Goal: Task Accomplishment & Management: Use online tool/utility

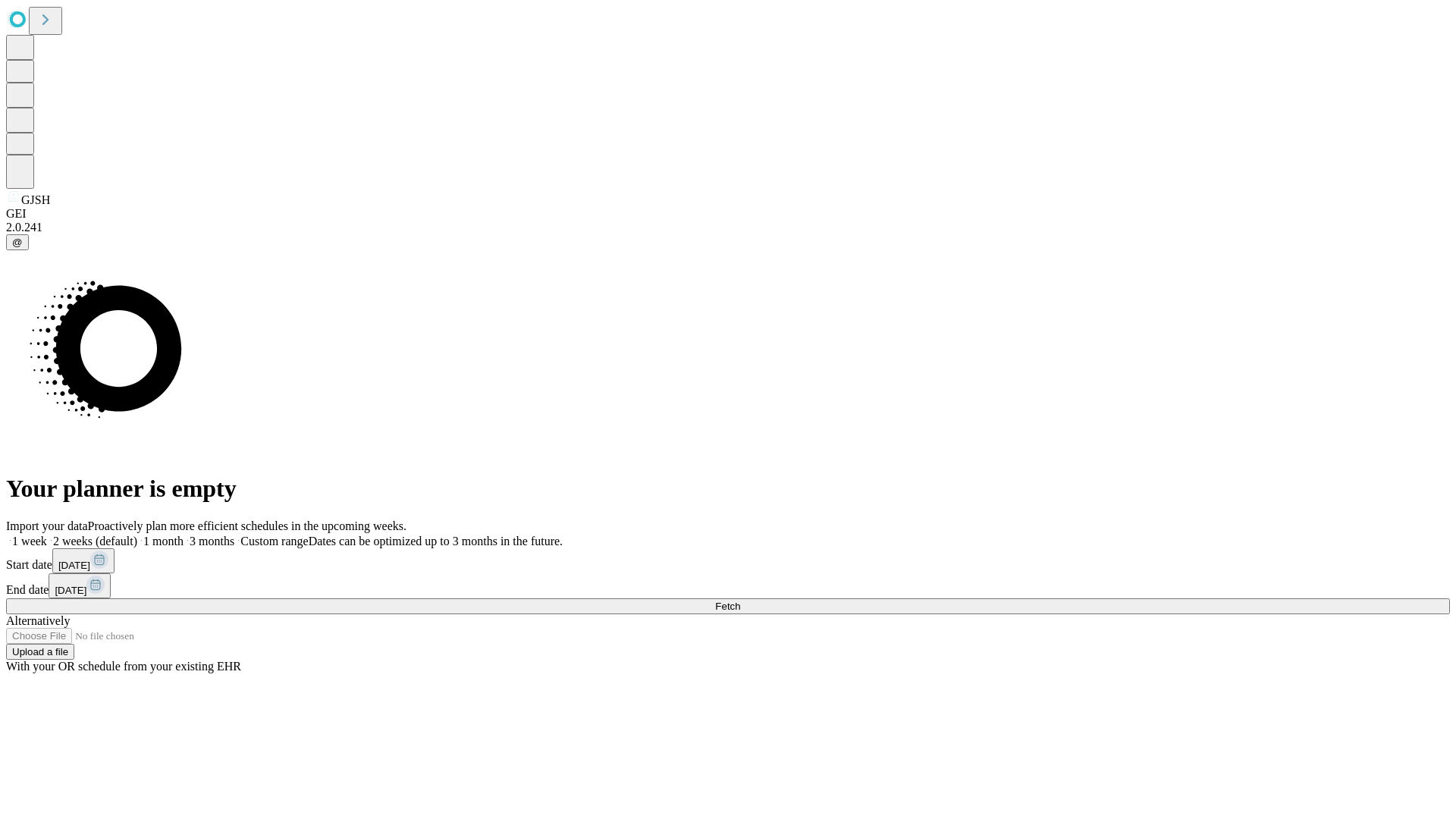
click at [47, 534] on label "1 week" at bounding box center [27, 540] width 41 height 13
click at [740, 600] on span "Fetch" at bounding box center [728, 605] width 25 height 11
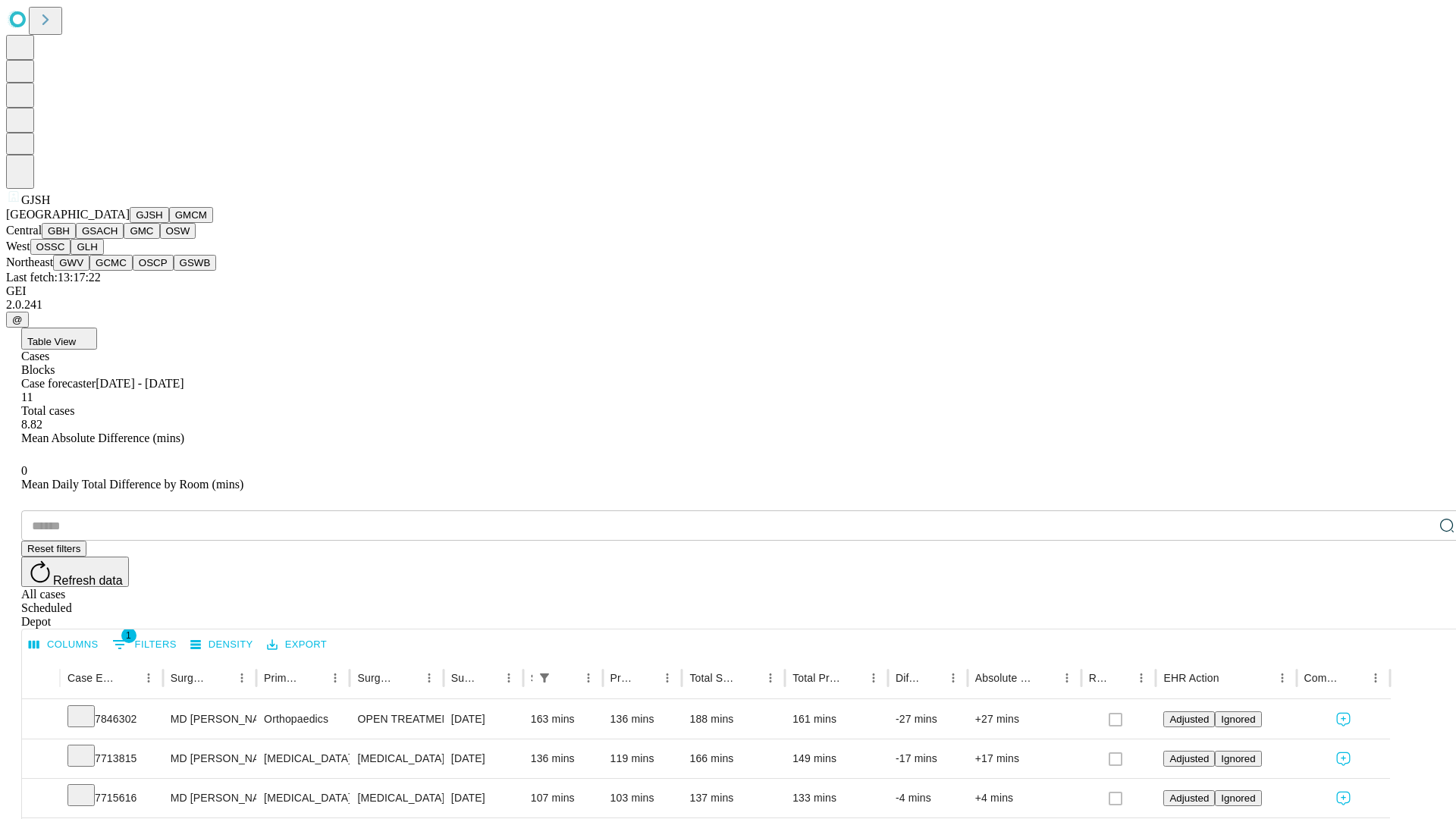
click at [169, 223] on button "GMCM" at bounding box center [191, 215] width 44 height 16
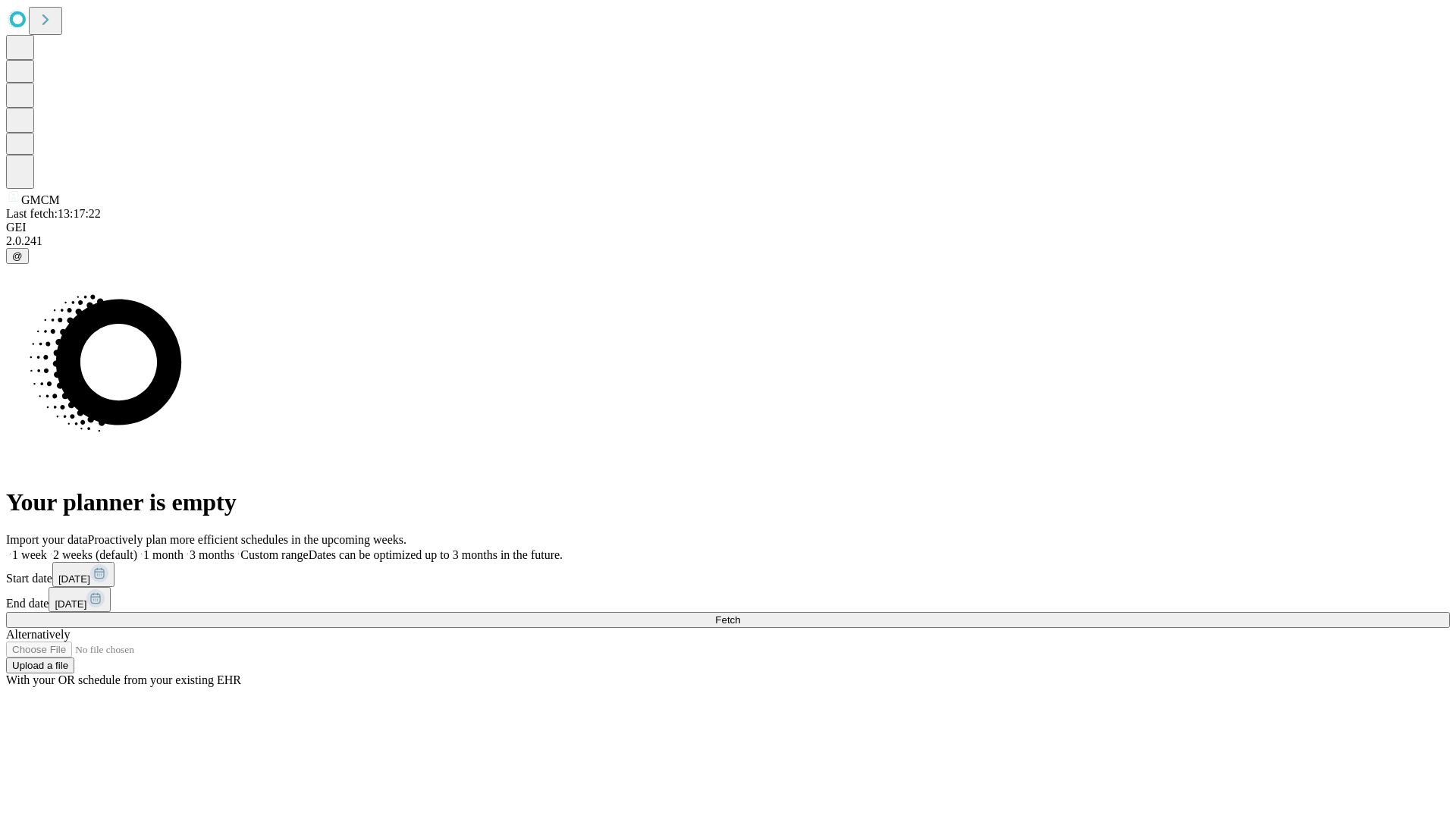
click at [47, 548] on label "1 week" at bounding box center [27, 554] width 41 height 13
click at [740, 614] on span "Fetch" at bounding box center [728, 619] width 25 height 11
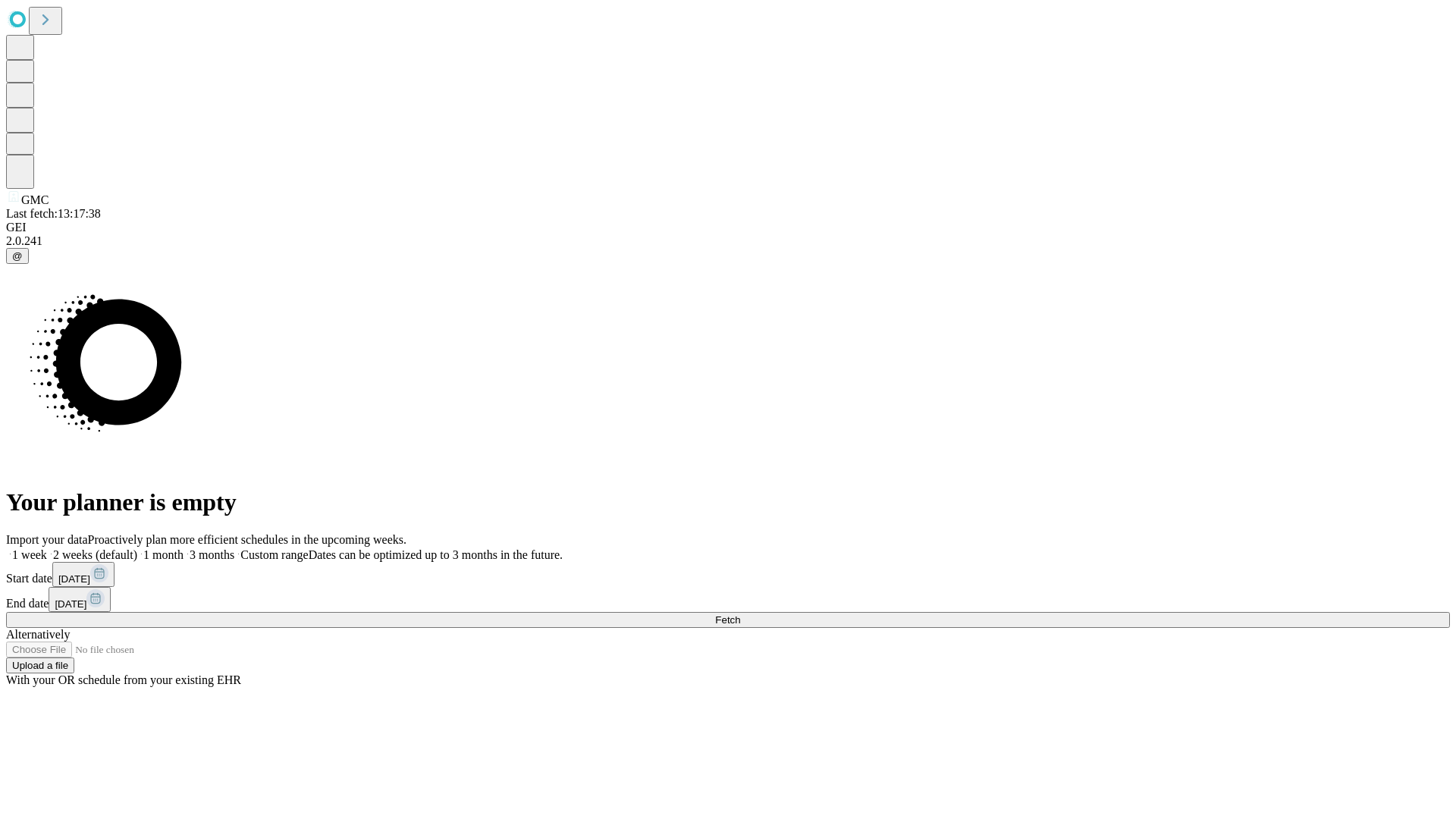
click at [47, 548] on label "1 week" at bounding box center [27, 554] width 41 height 13
click at [740, 614] on span "Fetch" at bounding box center [728, 619] width 25 height 11
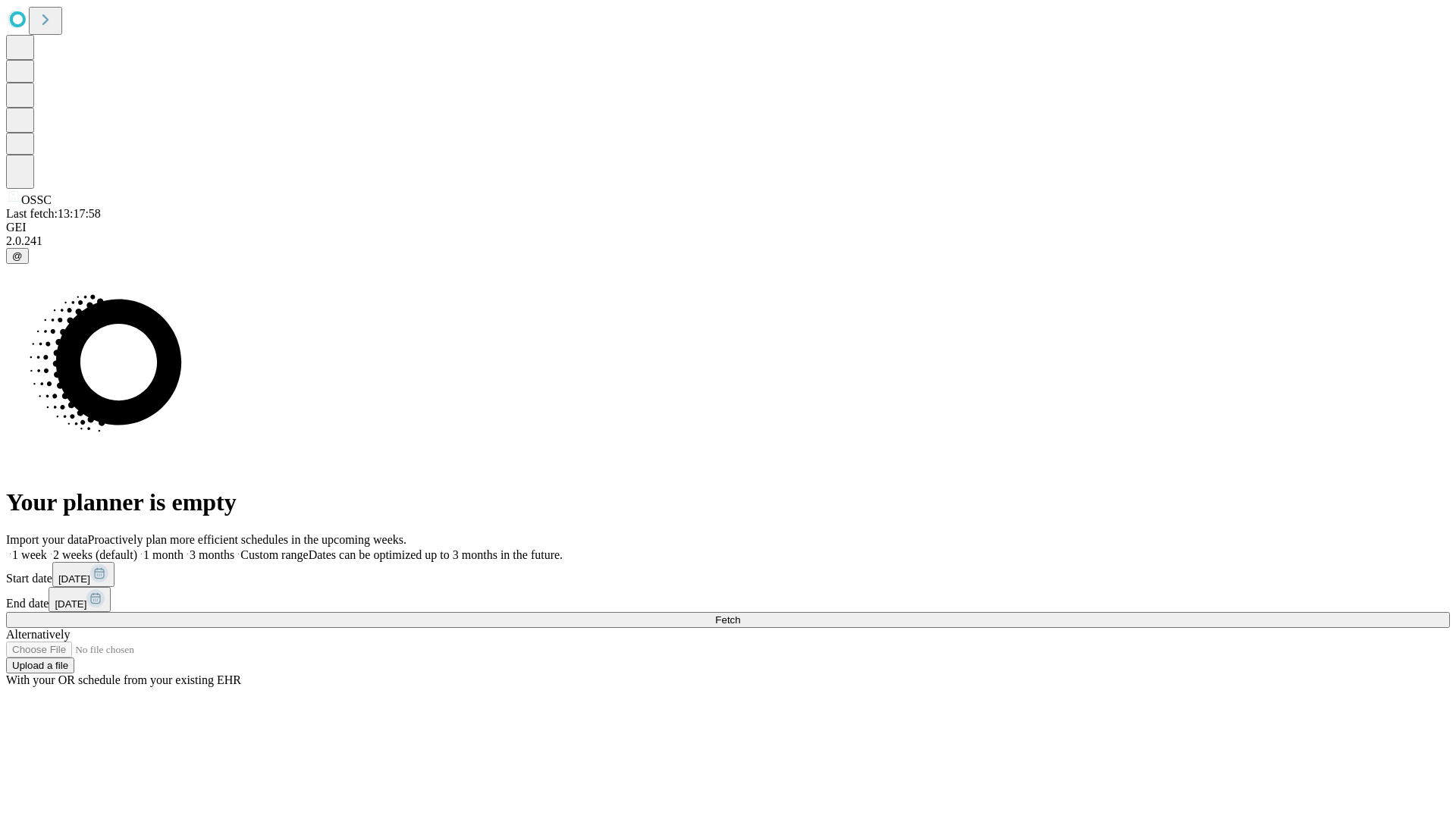
click at [47, 548] on label "1 week" at bounding box center [27, 554] width 41 height 13
click at [740, 614] on span "Fetch" at bounding box center [728, 619] width 25 height 11
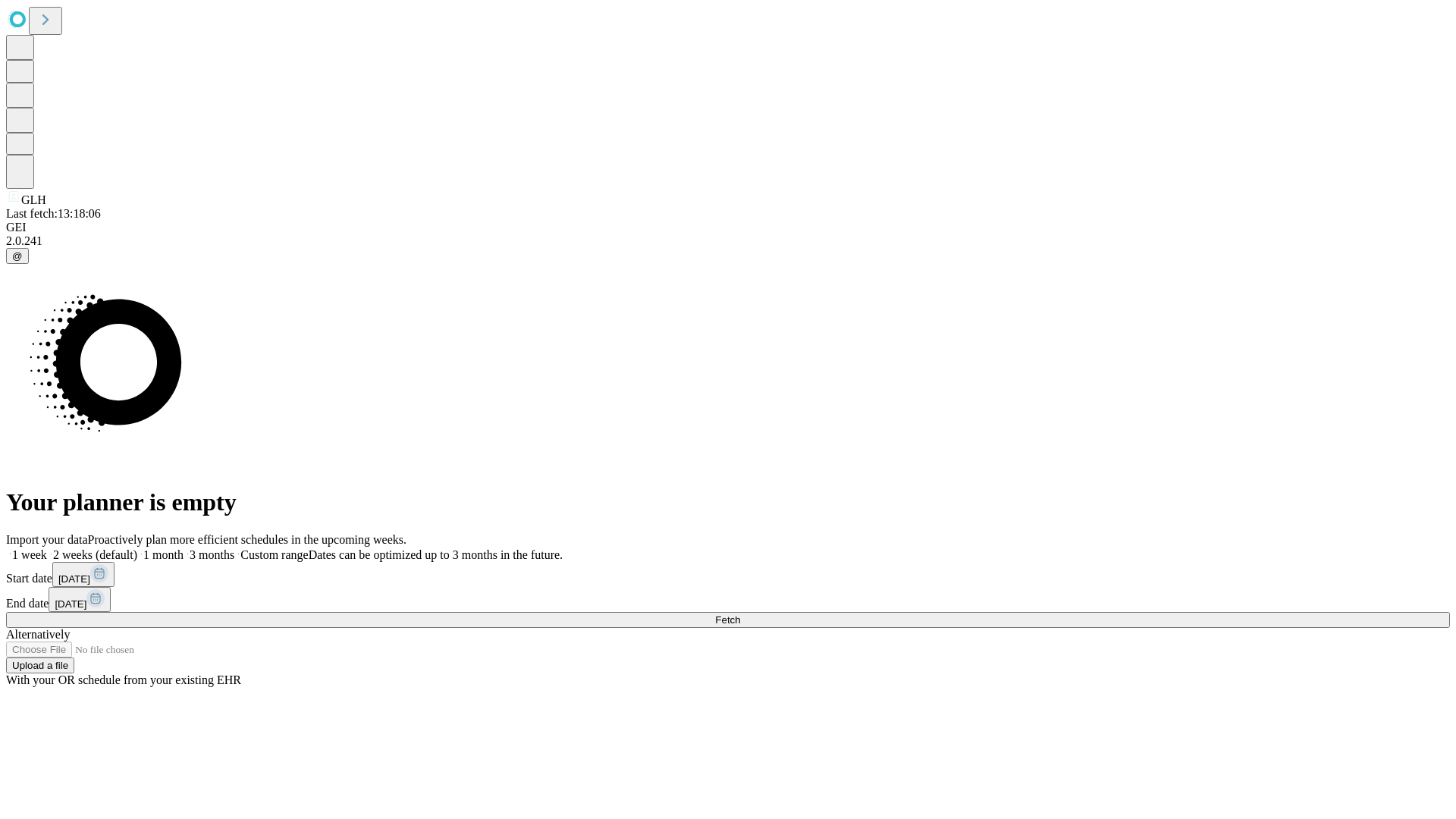
click at [740, 614] on span "Fetch" at bounding box center [728, 619] width 25 height 11
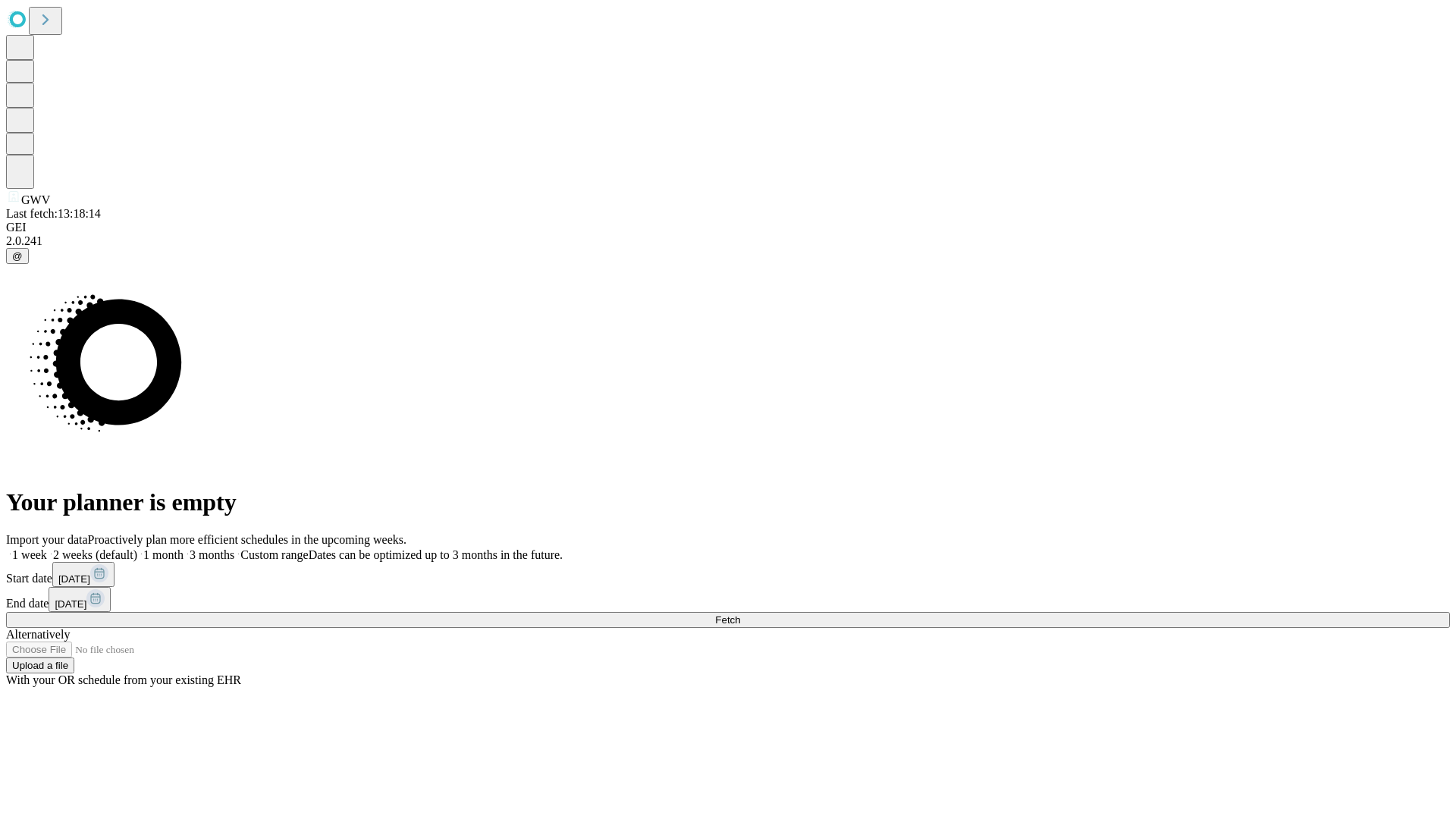
click at [47, 548] on label "1 week" at bounding box center [27, 554] width 41 height 13
click at [740, 614] on span "Fetch" at bounding box center [728, 619] width 25 height 11
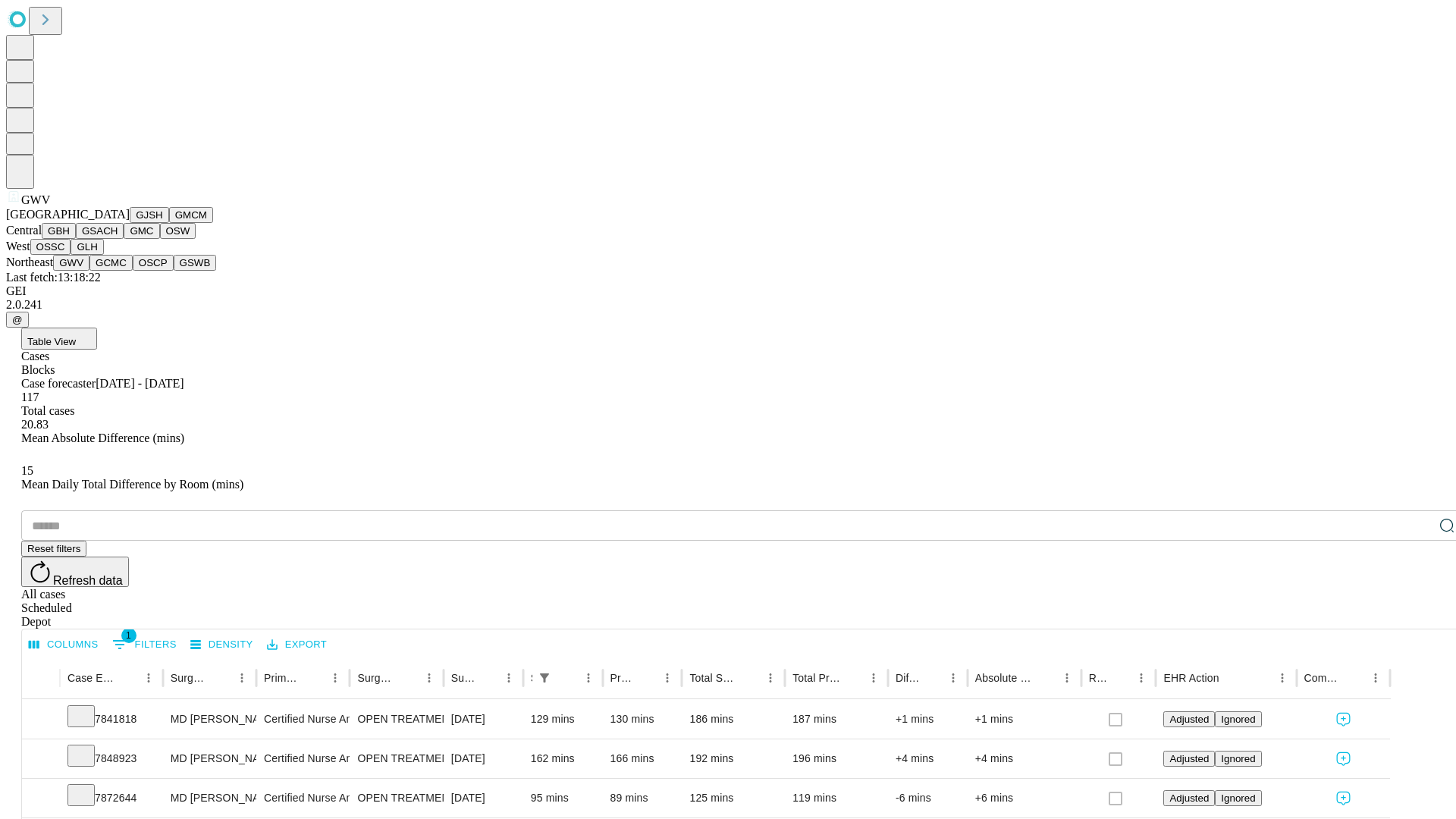
click at [118, 270] on button "GCMC" at bounding box center [111, 263] width 43 height 16
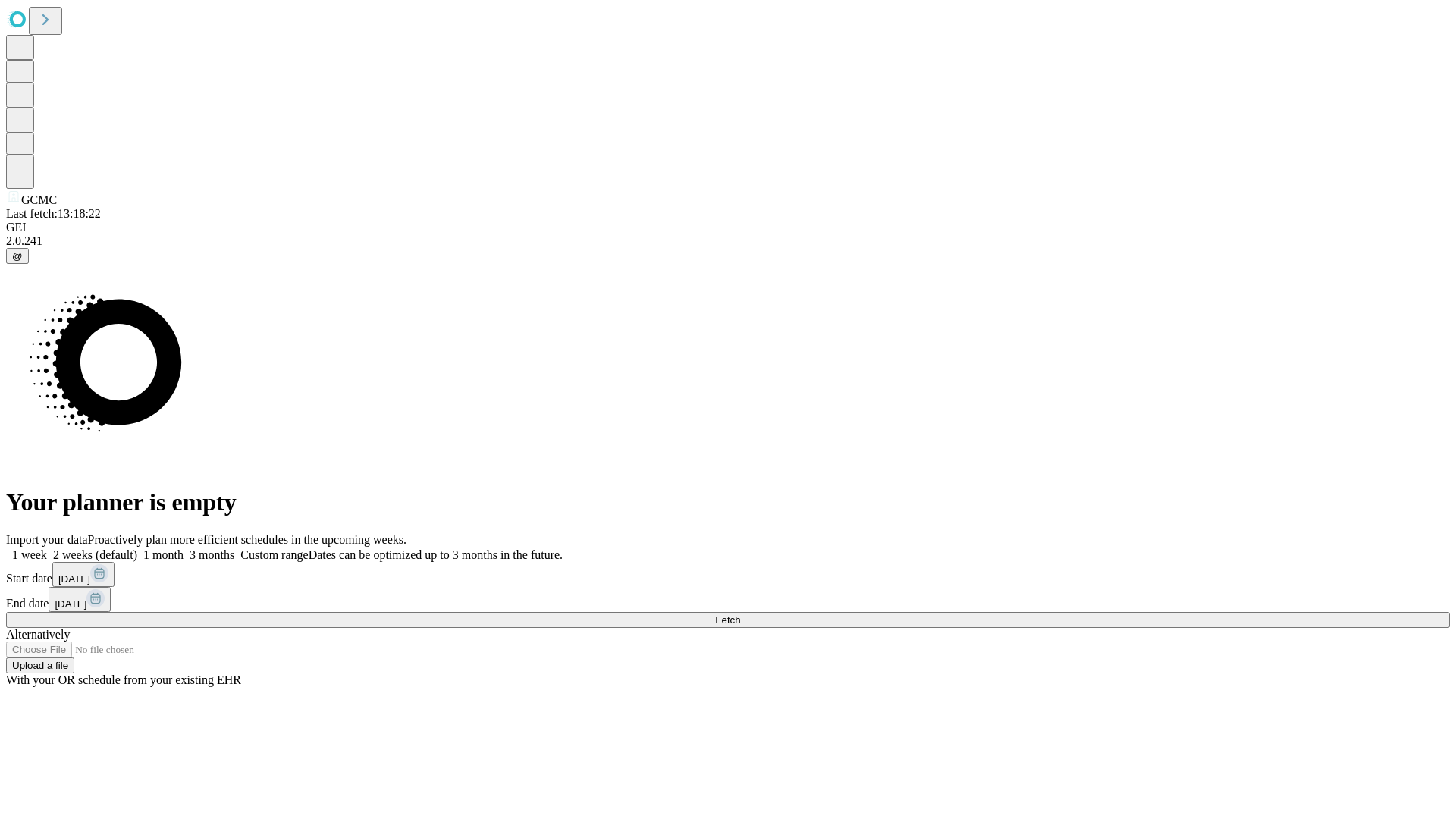
click at [47, 548] on label "1 week" at bounding box center [27, 554] width 41 height 13
click at [740, 614] on span "Fetch" at bounding box center [728, 619] width 25 height 11
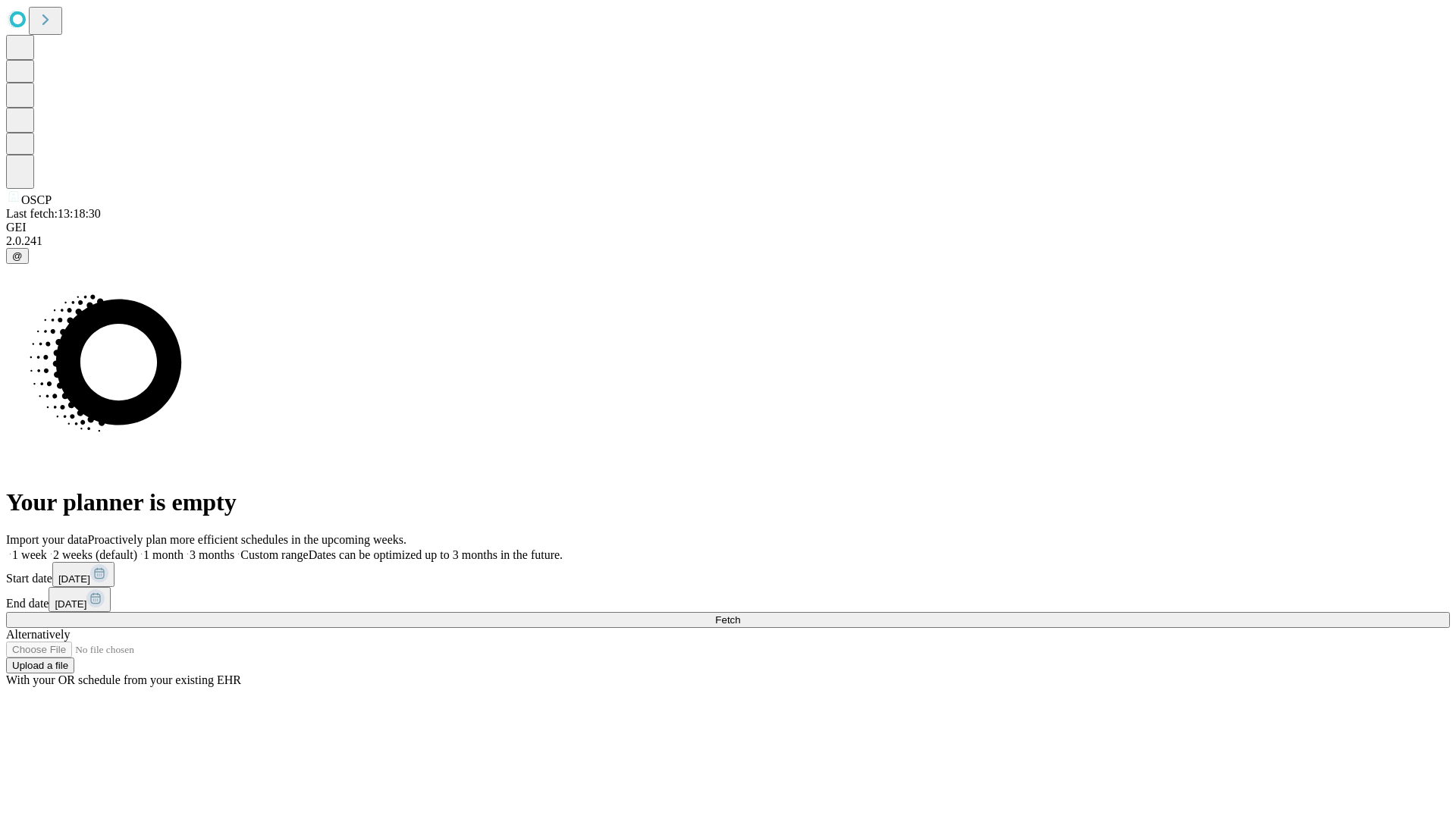
click at [47, 548] on label "1 week" at bounding box center [27, 554] width 41 height 13
click at [740, 614] on span "Fetch" at bounding box center [728, 619] width 25 height 11
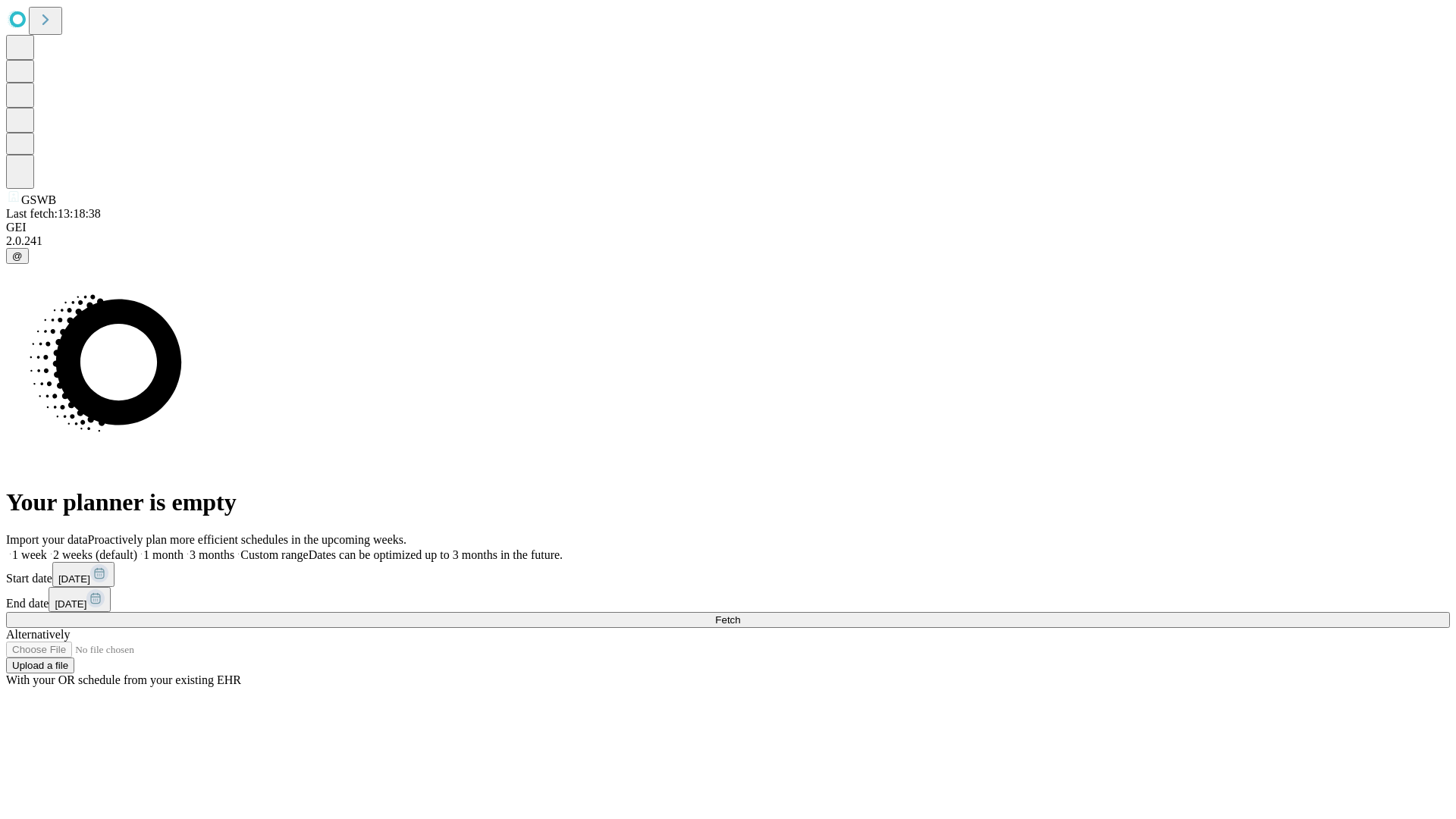
click at [47, 548] on label "1 week" at bounding box center [27, 554] width 41 height 13
click at [740, 614] on span "Fetch" at bounding box center [728, 619] width 25 height 11
